Goal: Check status: Check status

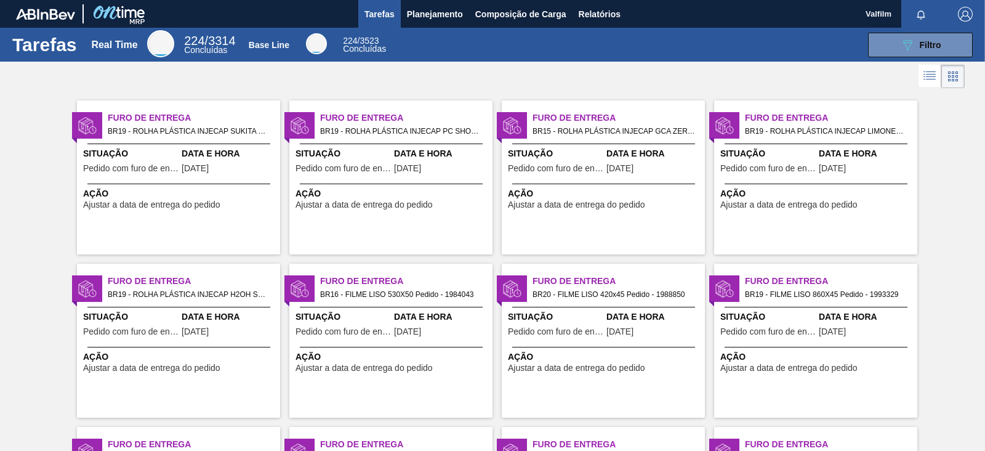
click at [410, 164] on span "27/08/2025" at bounding box center [407, 168] width 27 height 9
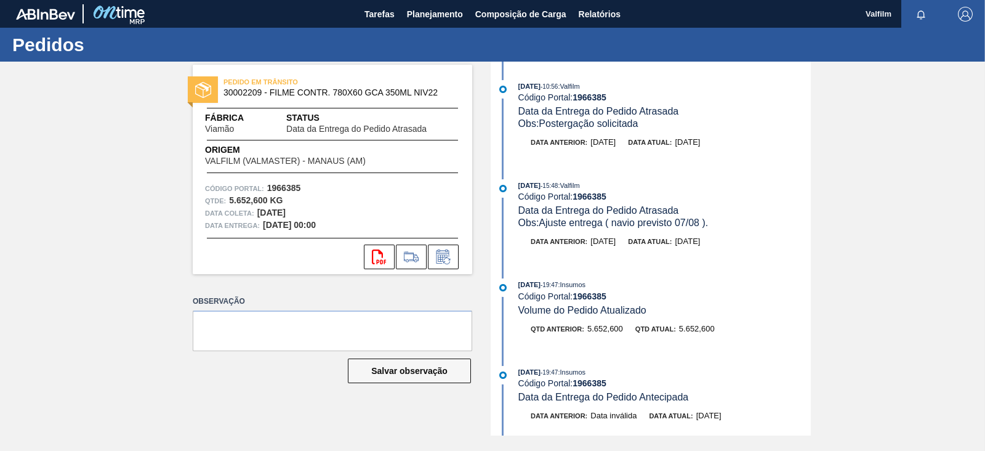
click at [591, 99] on strong "1966385" at bounding box center [590, 97] width 34 height 10
copy strong "1966385"
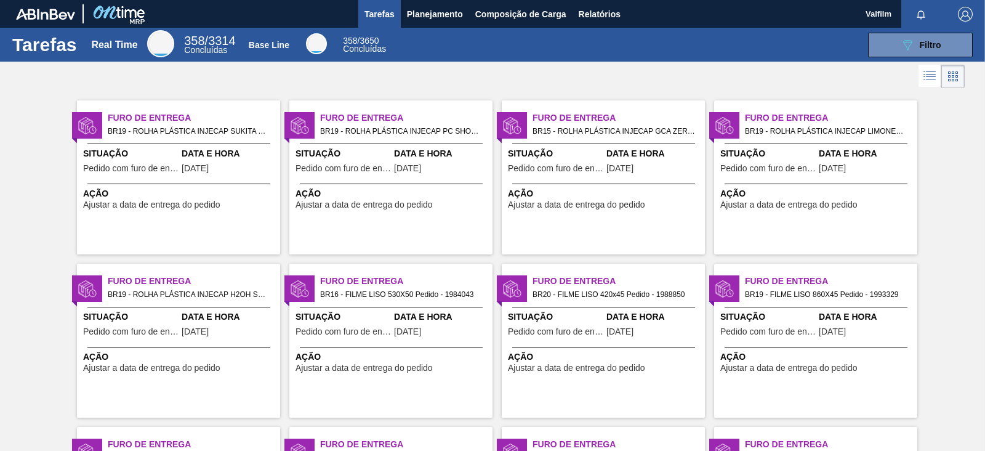
click at [421, 166] on span "[DATE]" at bounding box center [407, 168] width 27 height 9
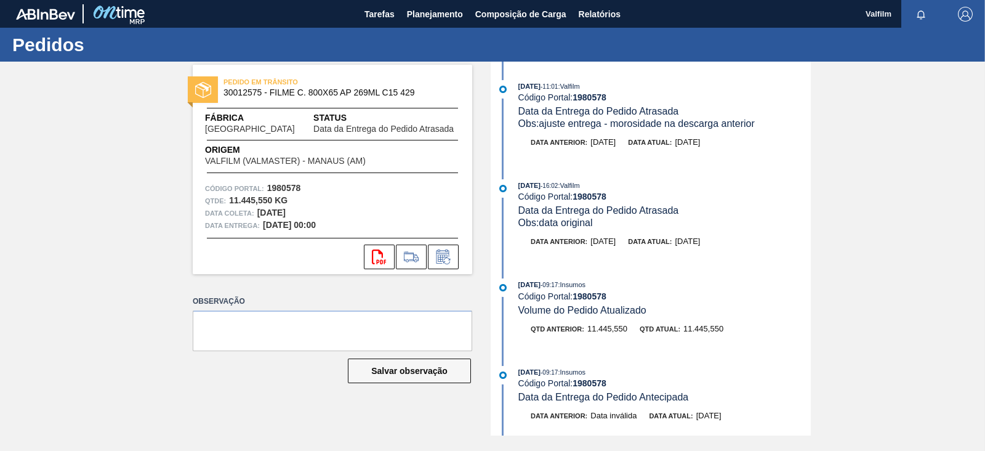
drag, startPoint x: 539, startPoint y: 125, endPoint x: 757, endPoint y: 155, distance: 220.0
click at [757, 155] on div "[DATE] 11:01 : Valfilm Código Portal: 1980578 Data da Entrega do Pedido Atrasad…" at bounding box center [652, 120] width 317 height 81
click at [767, 139] on div "Data anterior: [DATE] Data atual: [DATE]" at bounding box center [664, 142] width 292 height 12
drag, startPoint x: 308, startPoint y: 88, endPoint x: 418, endPoint y: 99, distance: 110.7
click at [418, 99] on div "PEDIDO EM TRÂNSITO 30012575 - FILME C. 800X65 AP 269ML C15 429" at bounding box center [333, 88] width 280 height 28
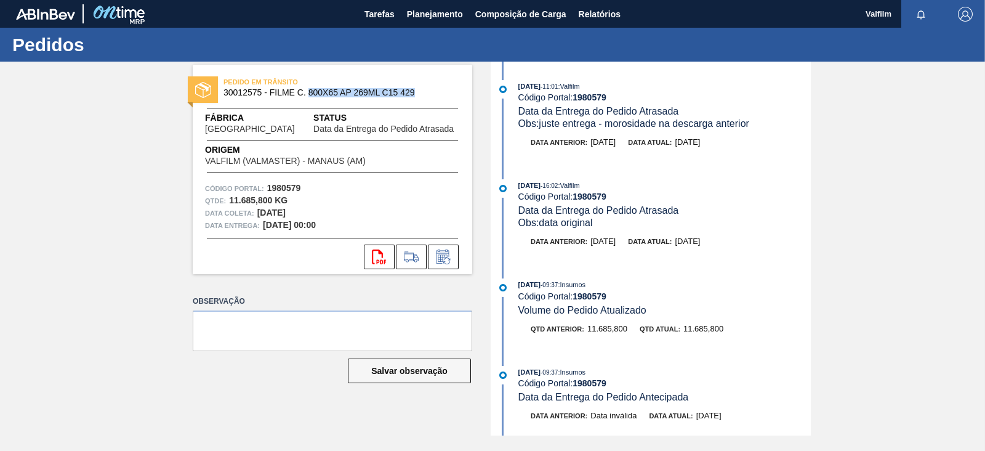
copy span "800X65 AP 269ML C15 429"
